Goal: Task Accomplishment & Management: Complete application form

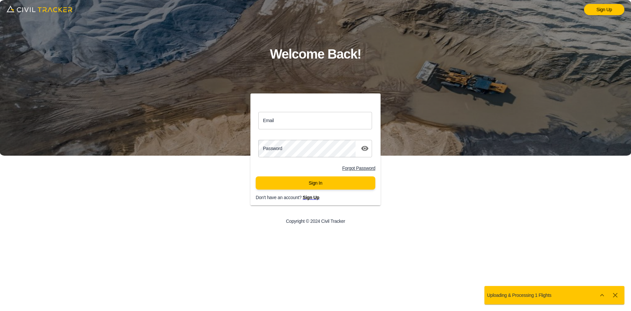
drag, startPoint x: 324, startPoint y: 122, endPoint x: 327, endPoint y: 125, distance: 4.4
click at [324, 122] on input "Email" at bounding box center [315, 120] width 114 height 17
type input "[EMAIL_ADDRESS][DOMAIN_NAME]"
click at [330, 138] on div "Password password" at bounding box center [315, 148] width 130 height 23
click at [286, 181] on button "Sign In" at bounding box center [316, 182] width 120 height 13
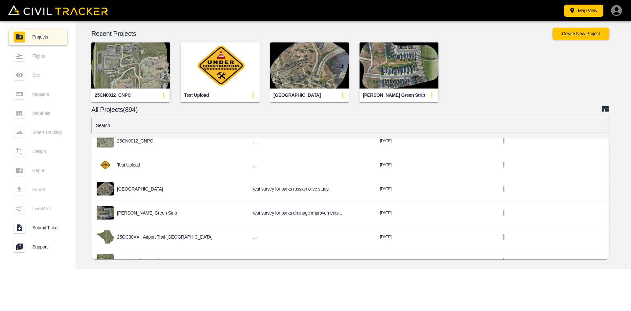
scroll to position [192, 0]
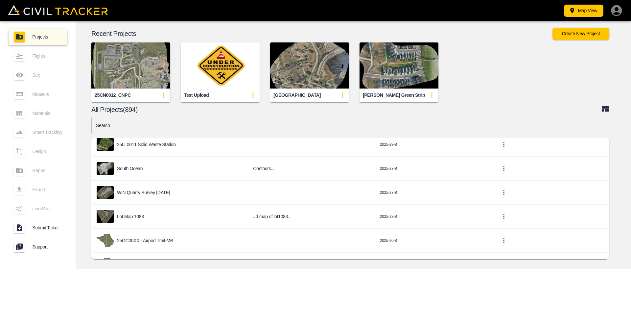
click at [150, 286] on p "25GC00XX - Airport Trail-JD" at bounding box center [144, 288] width 55 height 5
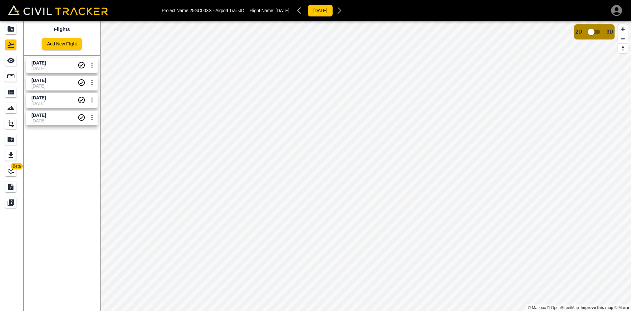
drag, startPoint x: 58, startPoint y: 152, endPoint x: 71, endPoint y: 124, distance: 31.2
click at [59, 150] on div "Flights Add New Flight [DATE] [DATE] [DATE] [DATE] [DATE] [DATE] [DATE] [DATE]" at bounding box center [62, 166] width 77 height 290
click at [92, 64] on icon "settings" at bounding box center [91, 64] width 1 height 5
click at [78, 88] on li "Delete" at bounding box center [75, 90] width 45 height 11
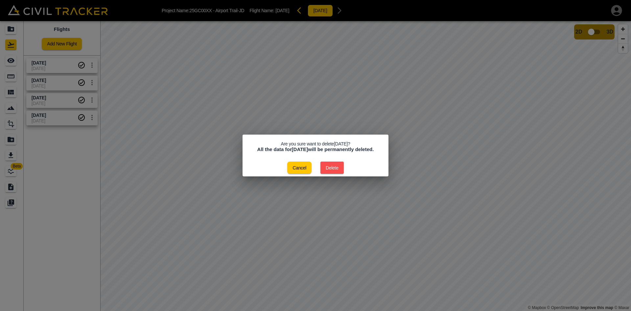
click at [331, 169] on button "Delete" at bounding box center [332, 167] width 23 height 12
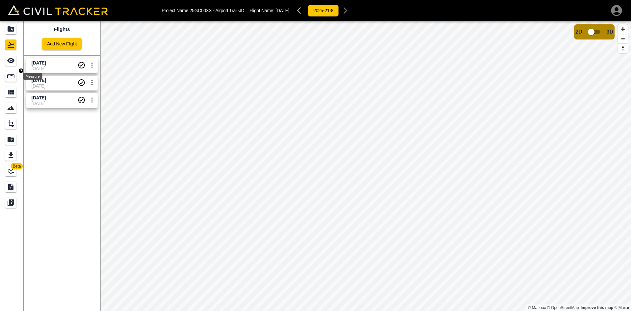
click at [9, 75] on icon "Measure" at bounding box center [10, 76] width 7 height 4
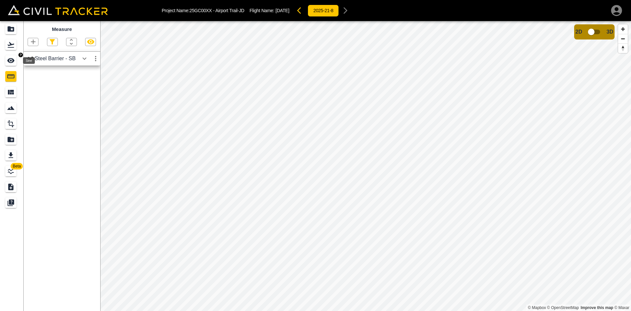
click at [10, 63] on icon "See" at bounding box center [11, 61] width 8 height 8
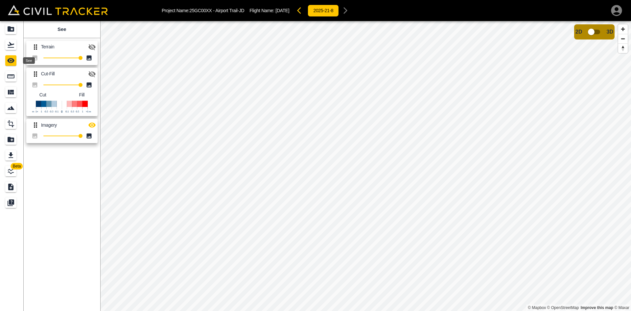
click at [10, 76] on icon "Measure" at bounding box center [11, 76] width 8 height 8
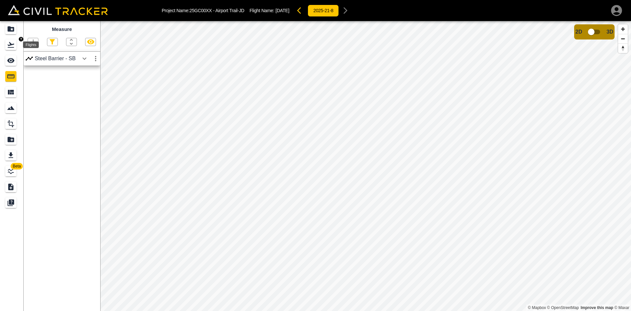
click at [8, 46] on icon "Flights" at bounding box center [11, 45] width 8 height 8
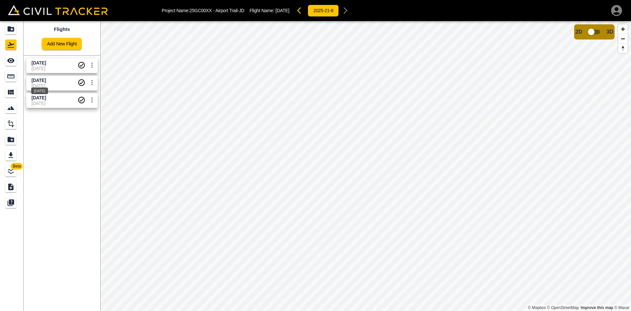
click at [37, 81] on span "[DATE]" at bounding box center [39, 80] width 14 height 5
click at [8, 75] on icon "Measure" at bounding box center [10, 76] width 7 height 4
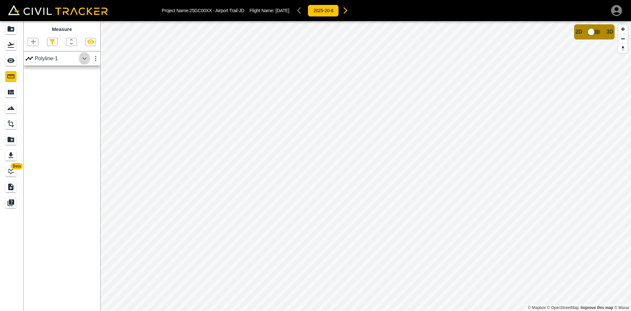
click at [87, 55] on icon "button" at bounding box center [85, 59] width 8 height 8
click at [10, 46] on icon "Flights" at bounding box center [11, 45] width 8 height 8
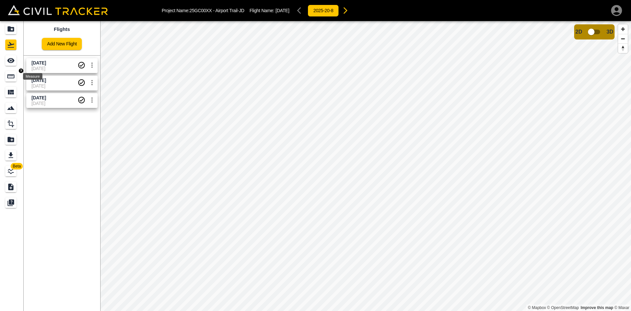
click at [10, 79] on icon "Measure" at bounding box center [11, 76] width 8 height 8
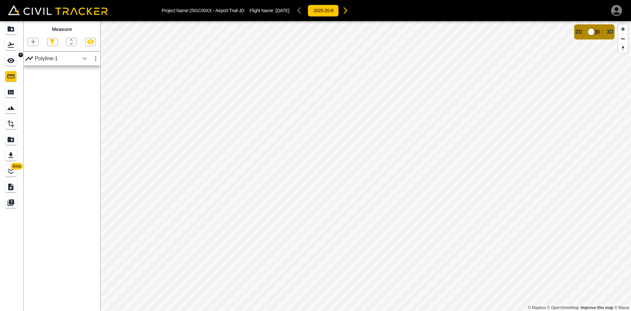
click at [9, 63] on icon "See" at bounding box center [11, 61] width 8 height 8
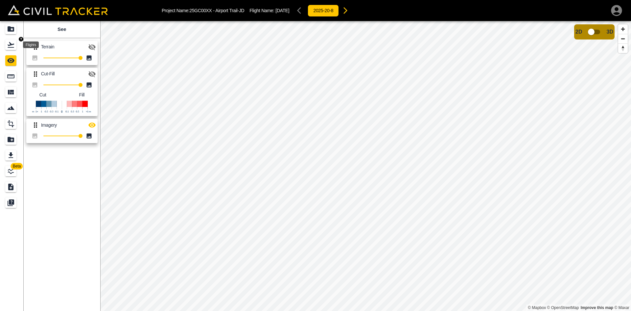
click at [12, 47] on icon "Flights" at bounding box center [11, 45] width 8 height 8
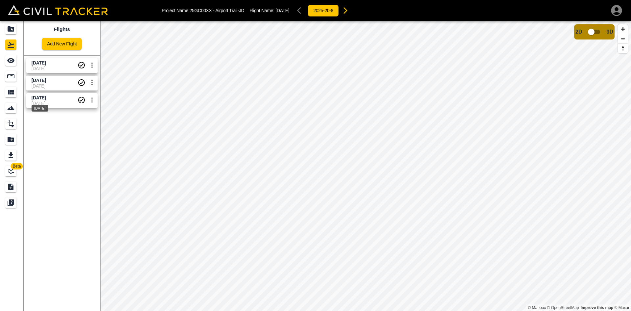
drag, startPoint x: 33, startPoint y: 103, endPoint x: 28, endPoint y: 96, distance: 8.2
click at [32, 103] on div "[DATE]" at bounding box center [40, 106] width 18 height 12
click at [11, 76] on icon "Measure" at bounding box center [11, 76] width 8 height 8
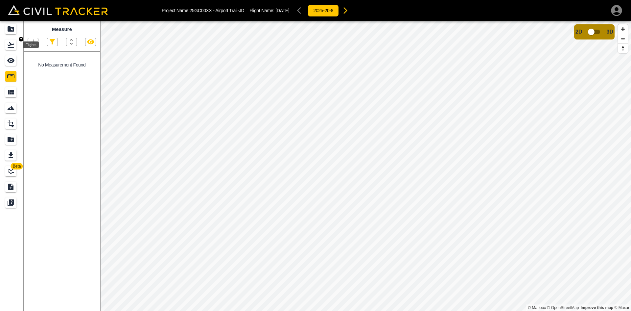
click at [10, 47] on icon "Flights" at bounding box center [11, 45] width 7 height 6
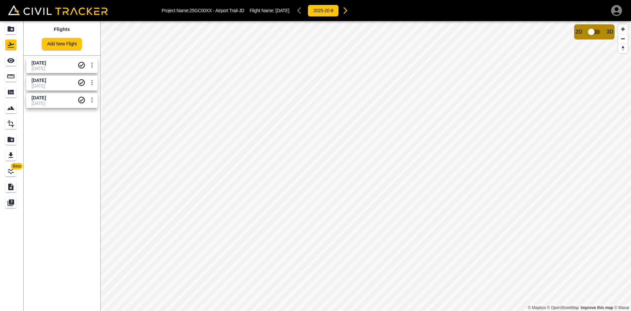
click at [55, 41] on link "Add New Flight" at bounding box center [62, 44] width 40 height 12
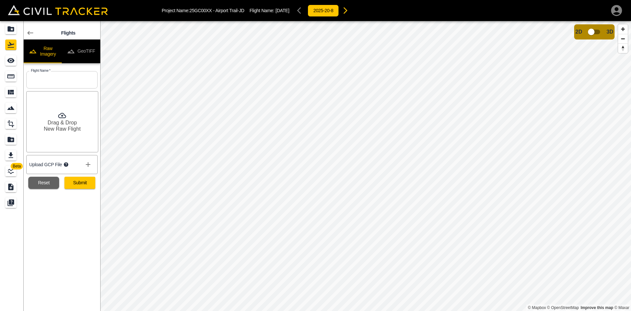
click at [82, 55] on button "GeoTIFF" at bounding box center [81, 51] width 38 height 24
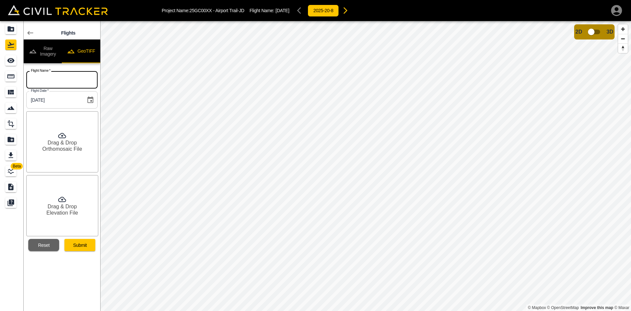
click at [67, 75] on input "text" at bounding box center [61, 79] width 71 height 17
type input "[DATE]"
click at [70, 141] on h6 "Drag & Drop" at bounding box center [62, 142] width 29 height 6
click at [52, 211] on h6 "Elevation File" at bounding box center [62, 212] width 32 height 6
click at [47, 247] on button "Reset" at bounding box center [43, 245] width 31 height 12
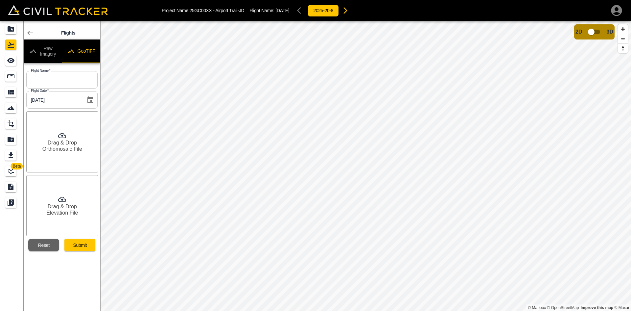
click at [65, 144] on h6 "Drag & Drop" at bounding box center [62, 142] width 29 height 6
click at [62, 215] on h6 "Elevation File" at bounding box center [62, 212] width 32 height 6
click at [54, 83] on input "text" at bounding box center [61, 79] width 71 height 17
type input "[DATE]"
click at [76, 246] on button "Submit" at bounding box center [79, 245] width 31 height 12
